Goal: Transaction & Acquisition: Download file/media

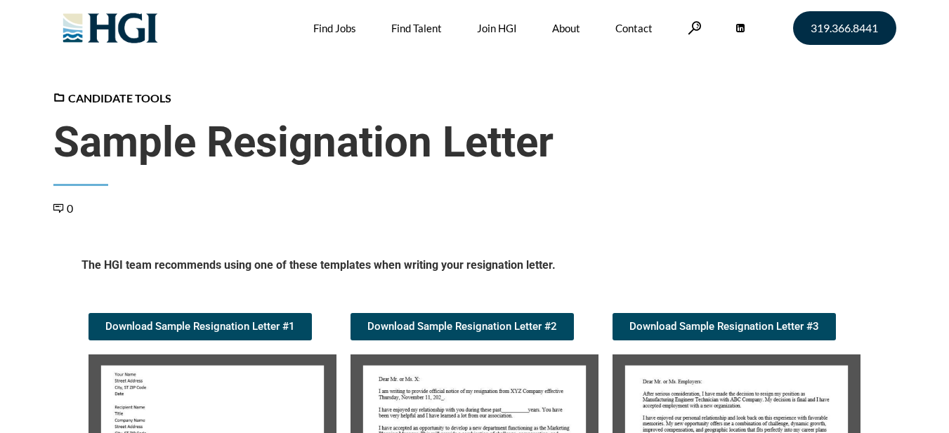
scroll to position [351, 0]
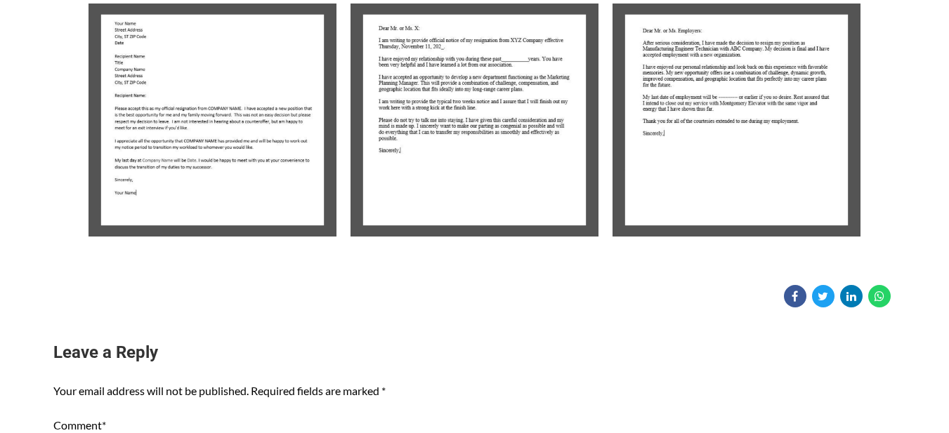
click at [178, 143] on img at bounding box center [213, 120] width 248 height 233
drag, startPoint x: 240, startPoint y: 148, endPoint x: 233, endPoint y: 109, distance: 40.1
click at [233, 109] on img at bounding box center [213, 120] width 248 height 233
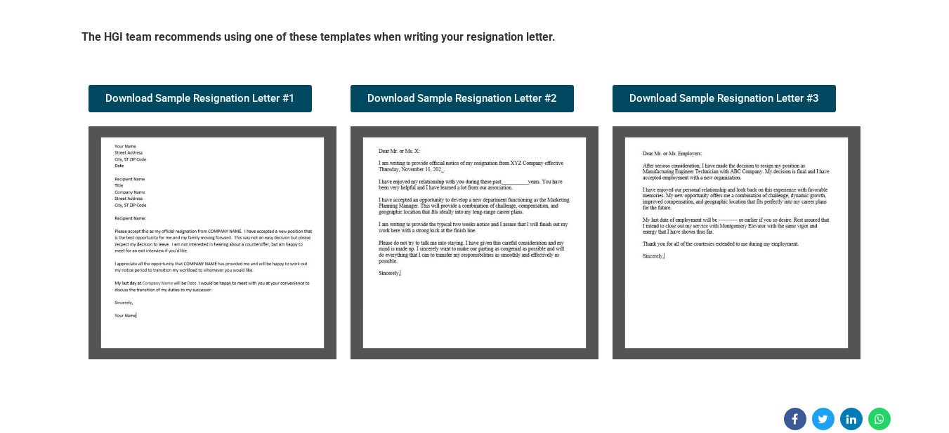
scroll to position [211, 0]
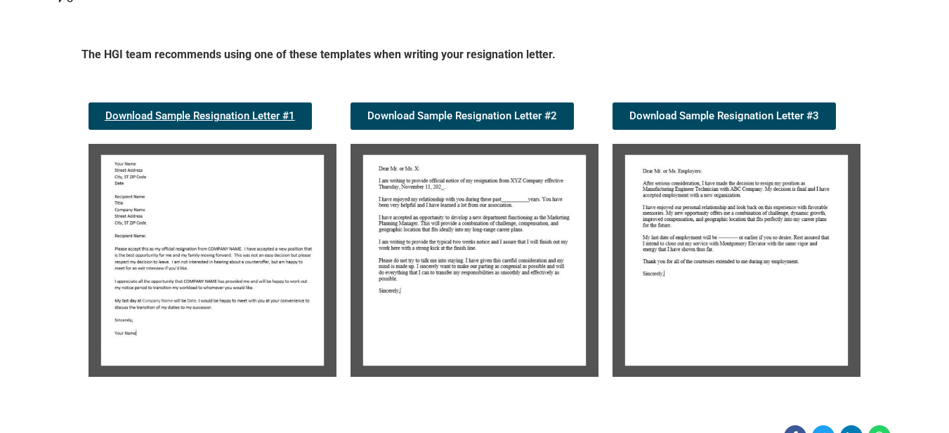
click at [254, 115] on span "Download Sample Resignation Letter #1" at bounding box center [200, 116] width 190 height 11
click at [757, 111] on span "Download Sample Resignation Letter #3" at bounding box center [724, 116] width 190 height 11
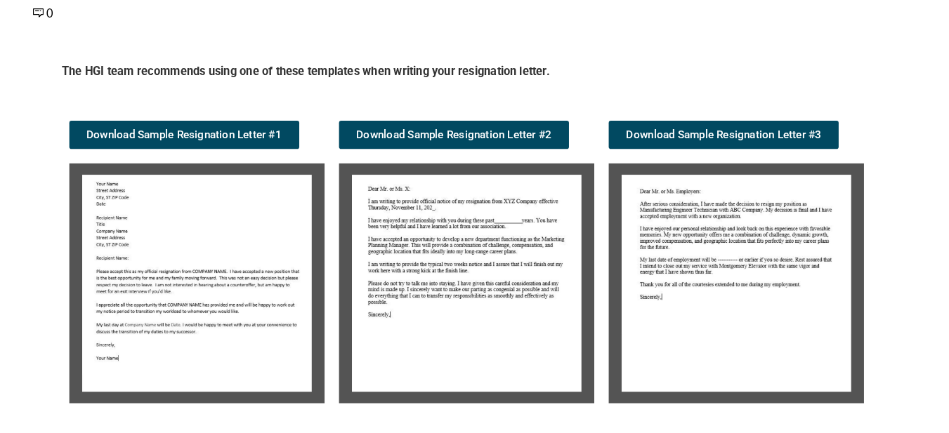
scroll to position [183, 0]
